Goal: Complete application form

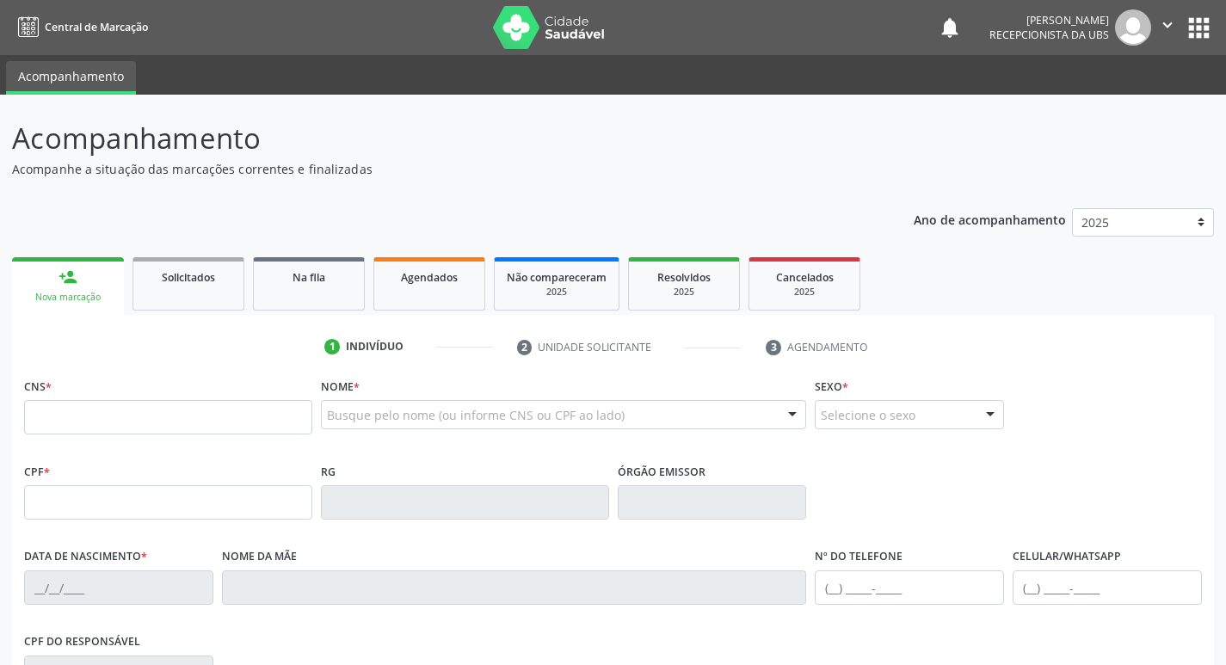
click at [264, 421] on input "text" at bounding box center [168, 417] width 288 height 34
type input "702 6012 9289 7843"
type input "169.843.054-03"
type input "[DATE]"
type input "[PERSON_NAME]"
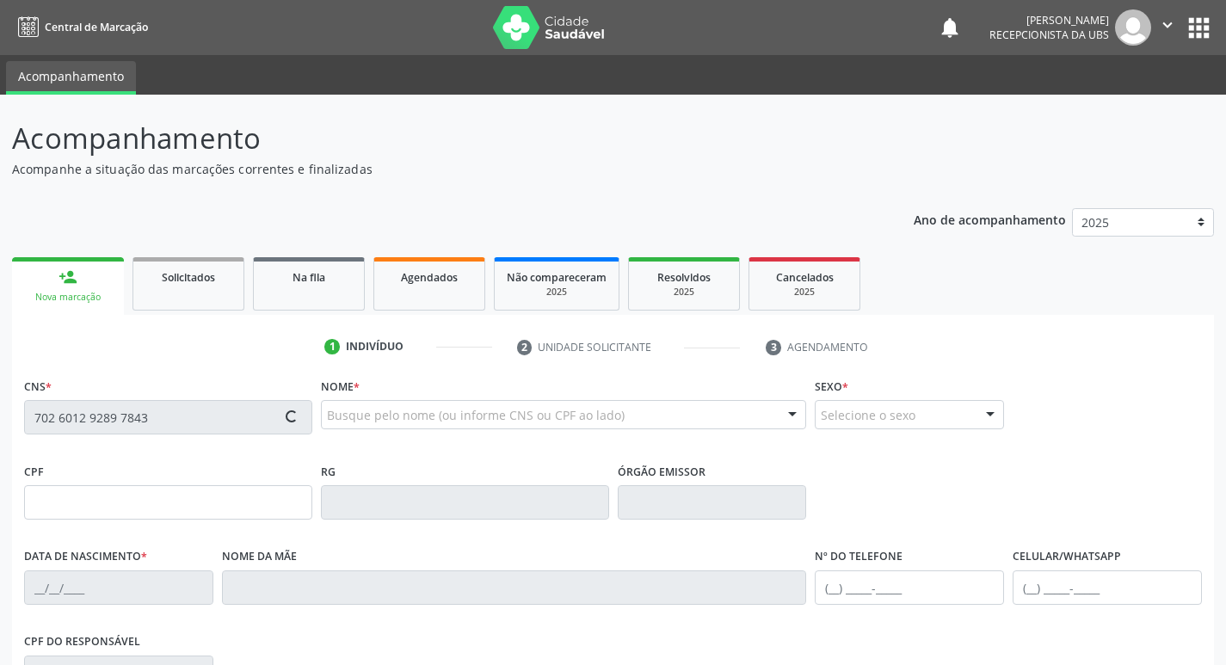
type input "[PHONE_NUMBER]"
type input "864.472.624-20"
type input "109"
